Goal: Check status

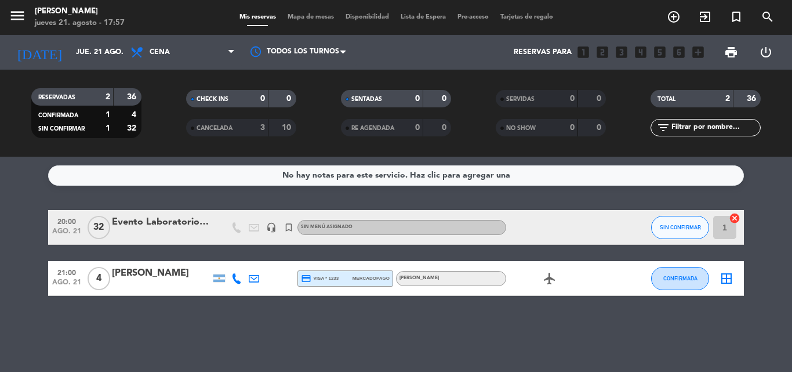
drag, startPoint x: 119, startPoint y: 61, endPoint x: 114, endPoint y: 68, distance: 8.4
click at [117, 67] on div "[DATE] [DATE] arrow_drop_down" at bounding box center [67, 52] width 116 height 35
click at [70, 53] on input "jue. 21 ago." at bounding box center [119, 52] width 98 height 20
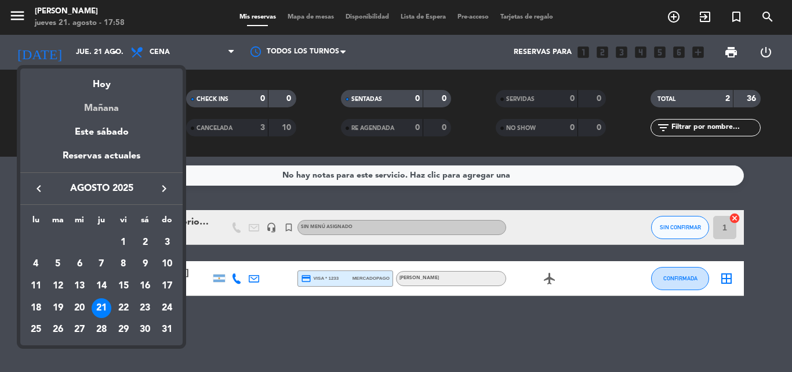
click at [112, 111] on div "Mañana" at bounding box center [101, 104] width 162 height 24
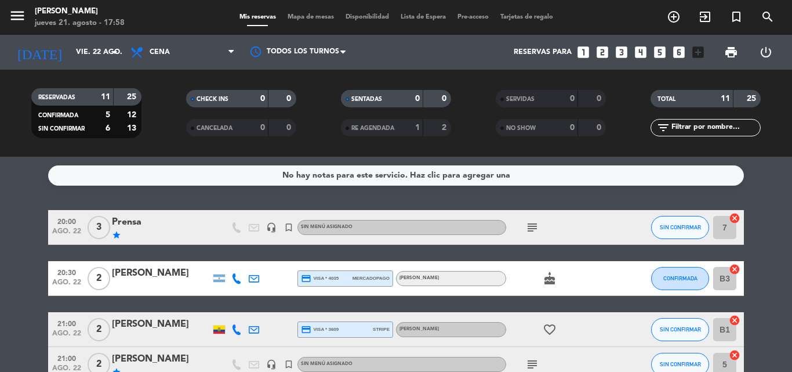
click at [529, 228] on icon "subject" at bounding box center [532, 227] width 14 height 14
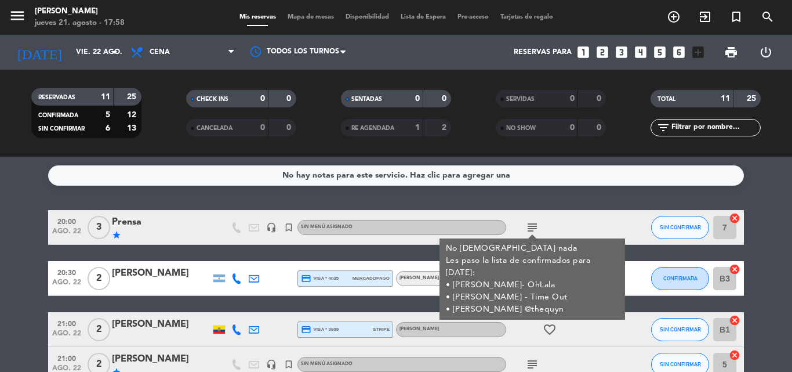
click at [530, 223] on icon "subject" at bounding box center [532, 227] width 14 height 14
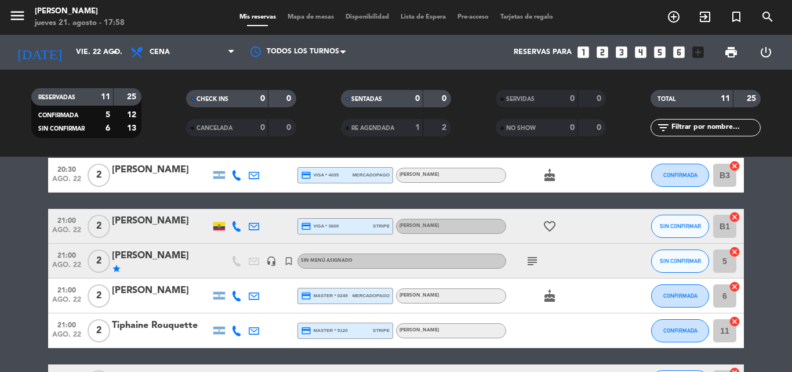
scroll to position [116, 0]
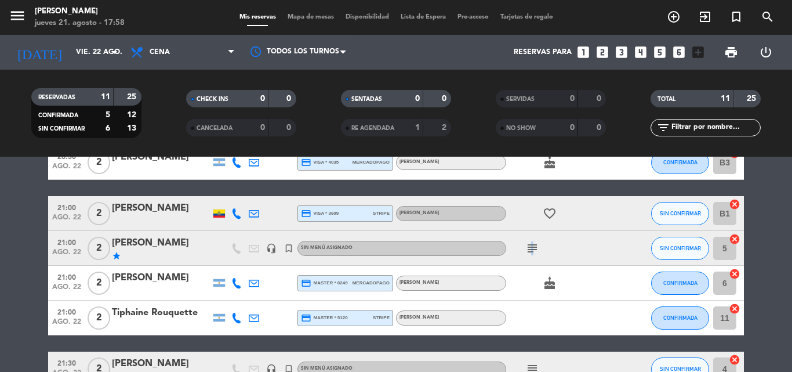
click at [531, 244] on icon "subject" at bounding box center [532, 248] width 14 height 14
click at [532, 244] on icon "subject" at bounding box center [532, 248] width 14 height 14
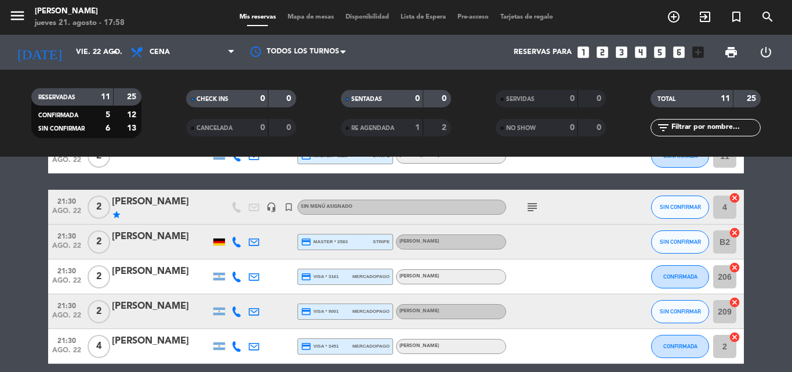
scroll to position [290, 0]
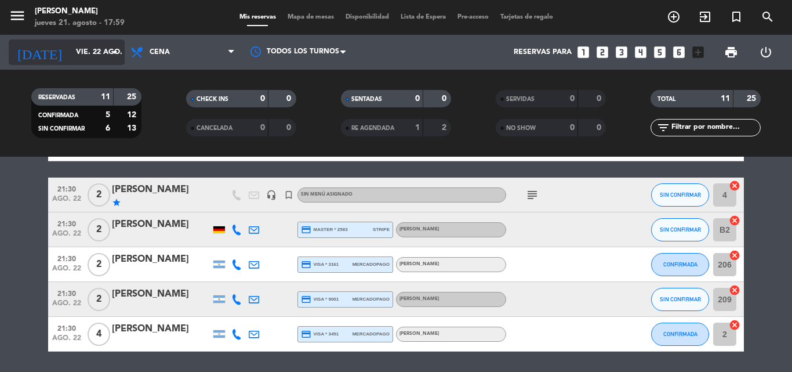
click at [71, 50] on input "vie. 22 ago." at bounding box center [119, 52] width 98 height 20
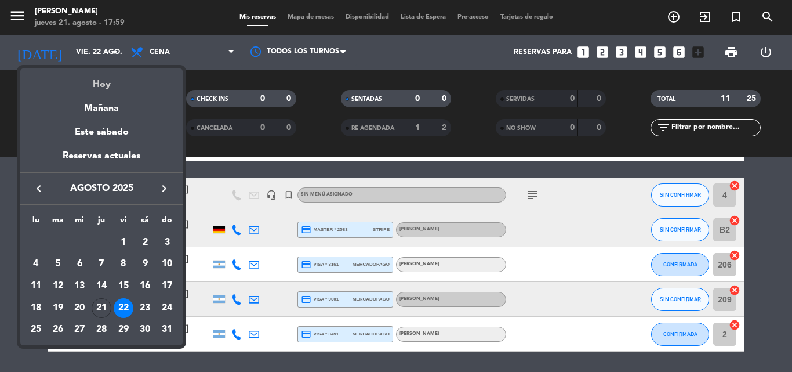
click at [102, 81] on div "Hoy" at bounding box center [101, 80] width 162 height 24
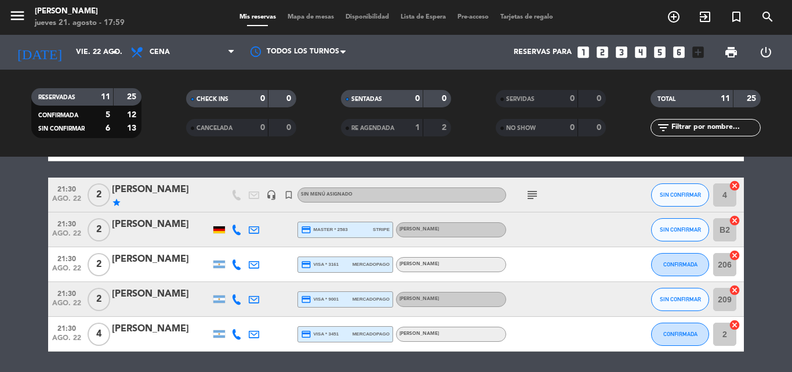
type input "jue. 21 ago."
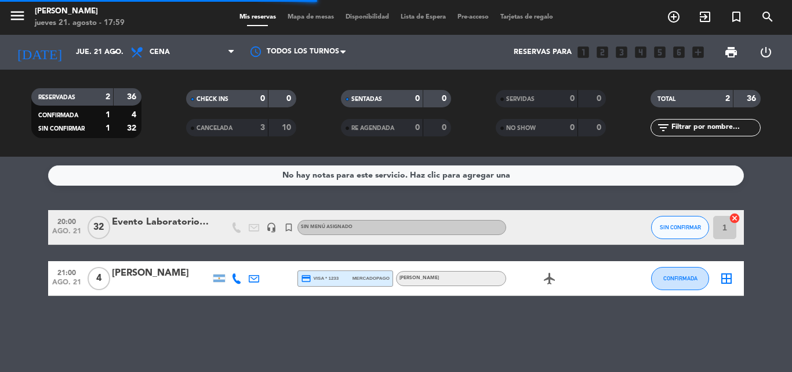
scroll to position [0, 0]
click at [82, 325] on div "No hay notas para este servicio. Haz clic para agregar una 20:00 [DATE] Evento …" at bounding box center [396, 264] width 792 height 215
click at [173, 228] on div "Evento Laboratorio Baliarda" at bounding box center [161, 222] width 99 height 15
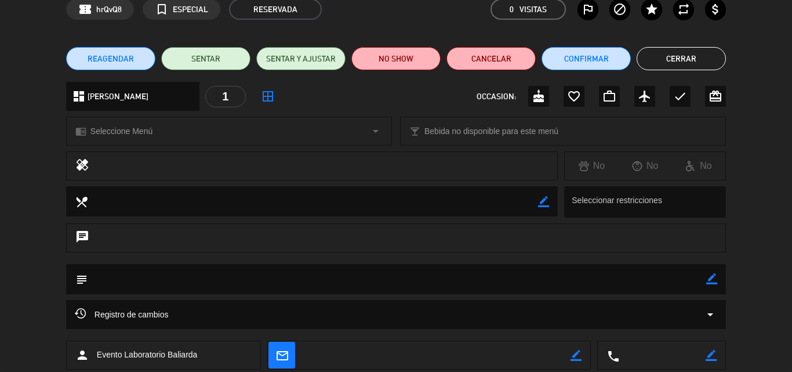
scroll to position [125, 0]
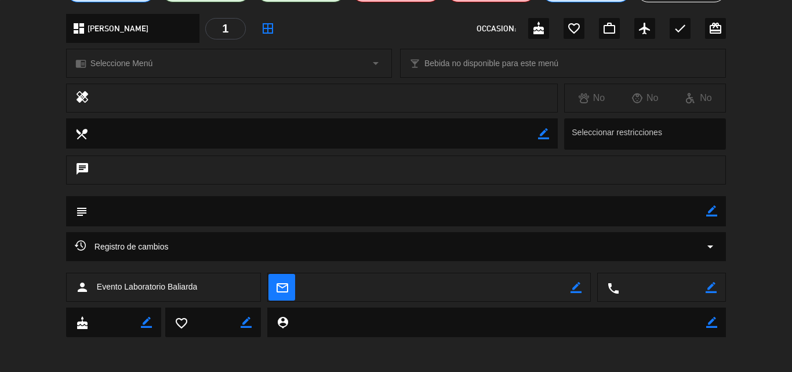
drag, startPoint x: 0, startPoint y: 210, endPoint x: 34, endPoint y: 238, distance: 43.3
click at [34, 238] on div "calendar_today [DEMOGRAPHIC_DATA]. 21, ago. access_time 20:00 REQUERIR GARANTÍA…" at bounding box center [396, 186] width 792 height 372
